Goal: Find specific page/section: Find specific page/section

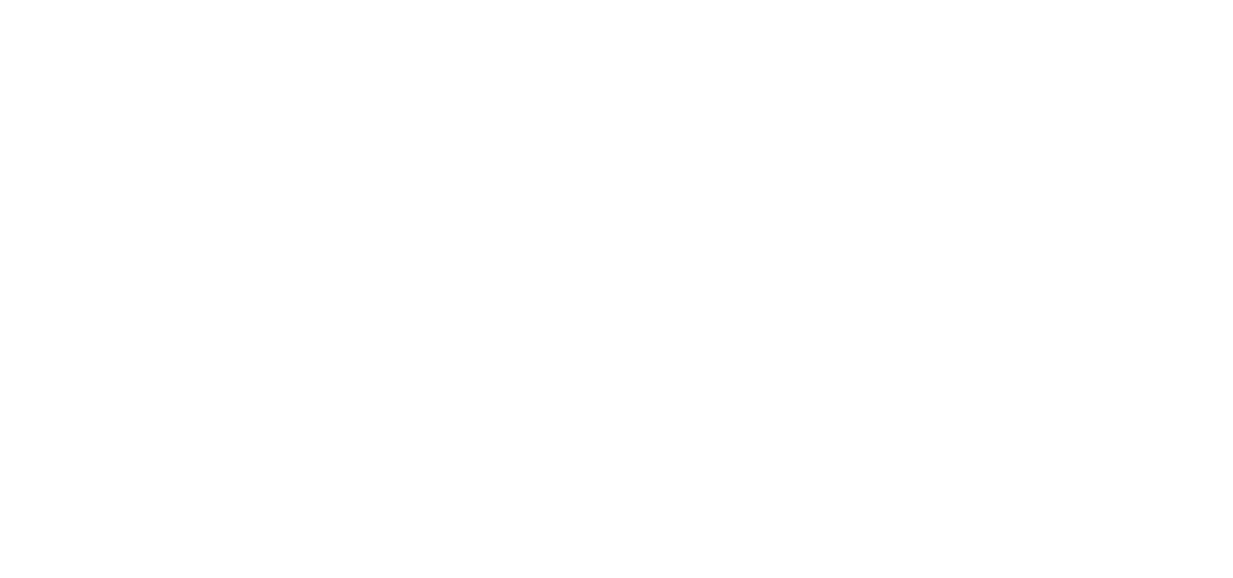
select select
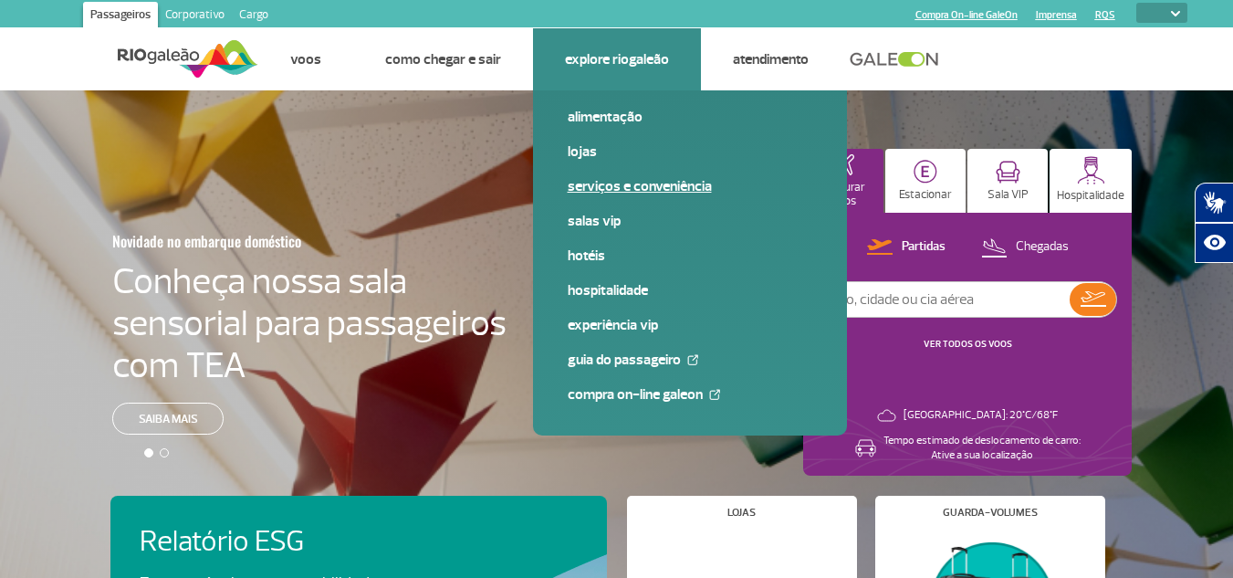
click at [626, 184] on link "Serviços e Conveniência" at bounding box center [689, 186] width 245 height 20
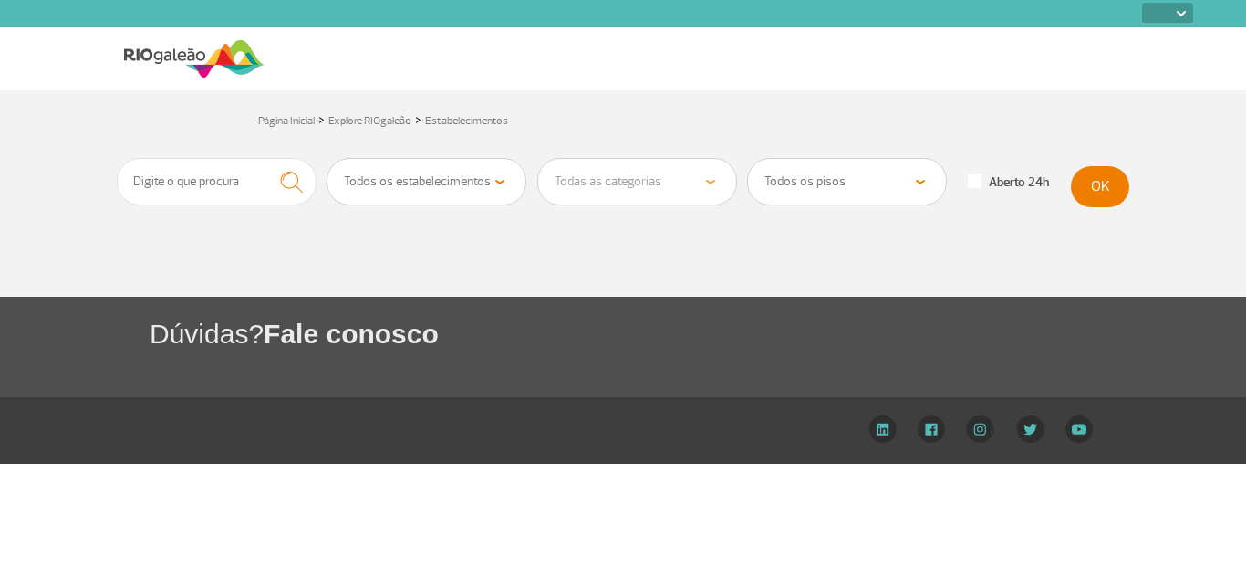
select select
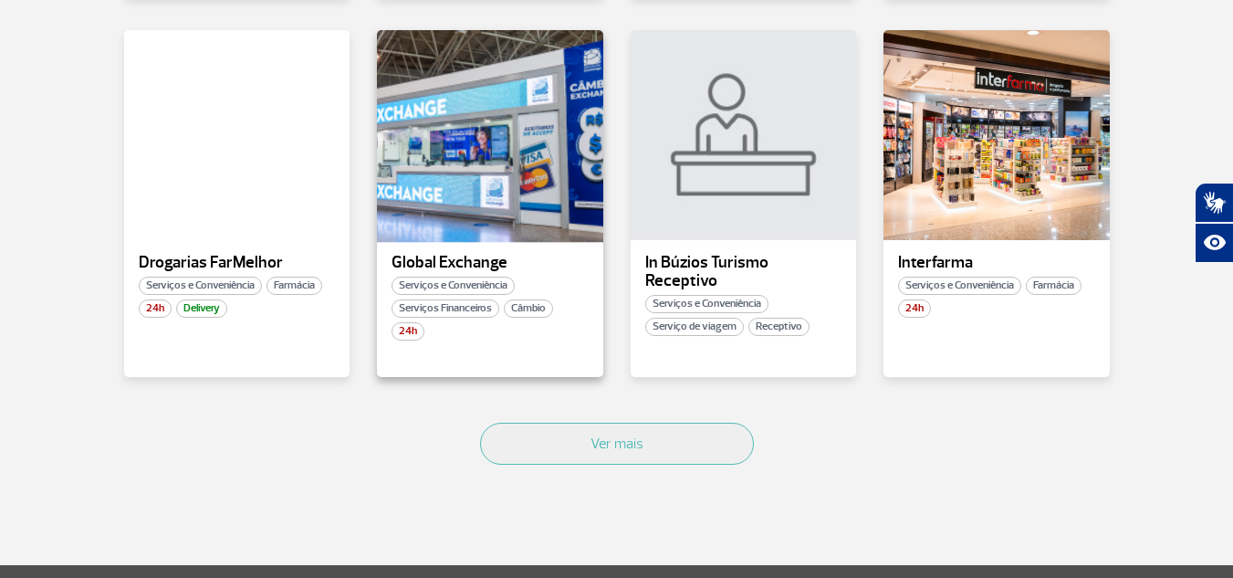
scroll to position [1095, 0]
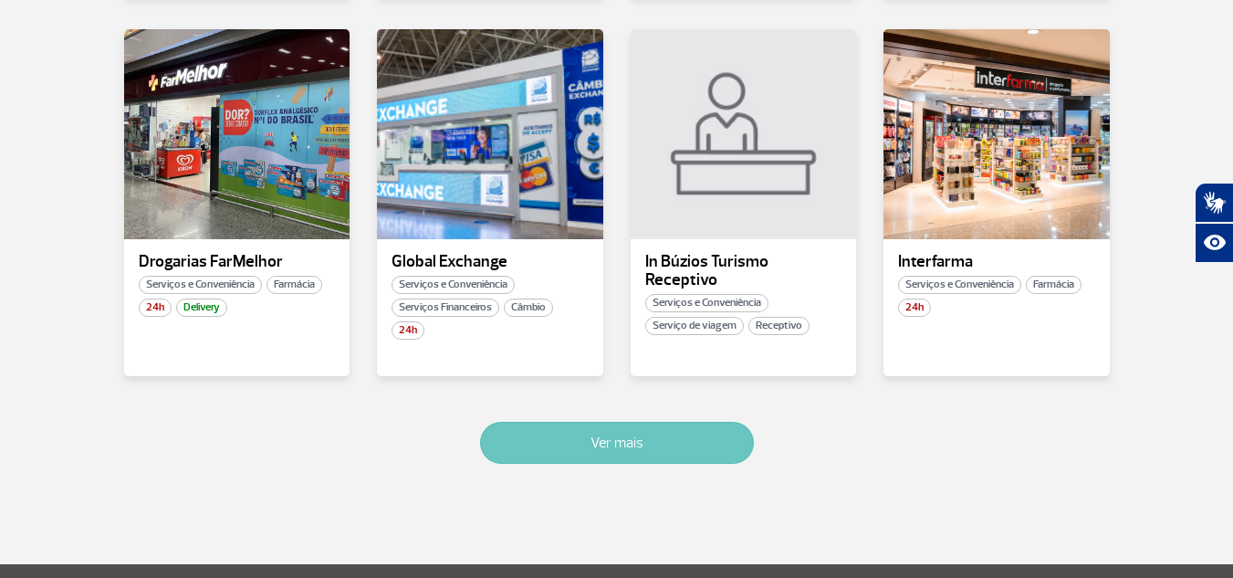
click at [601, 441] on button "Ver mais" at bounding box center [617, 442] width 274 height 42
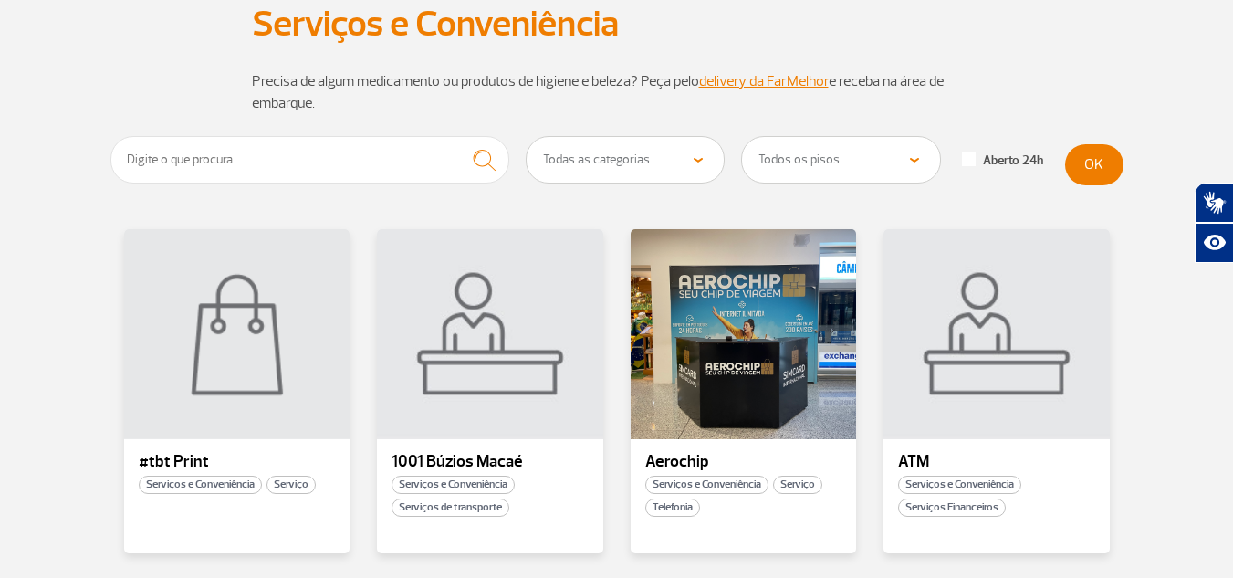
scroll to position [132, 0]
